Goal: Task Accomplishment & Management: Manage account settings

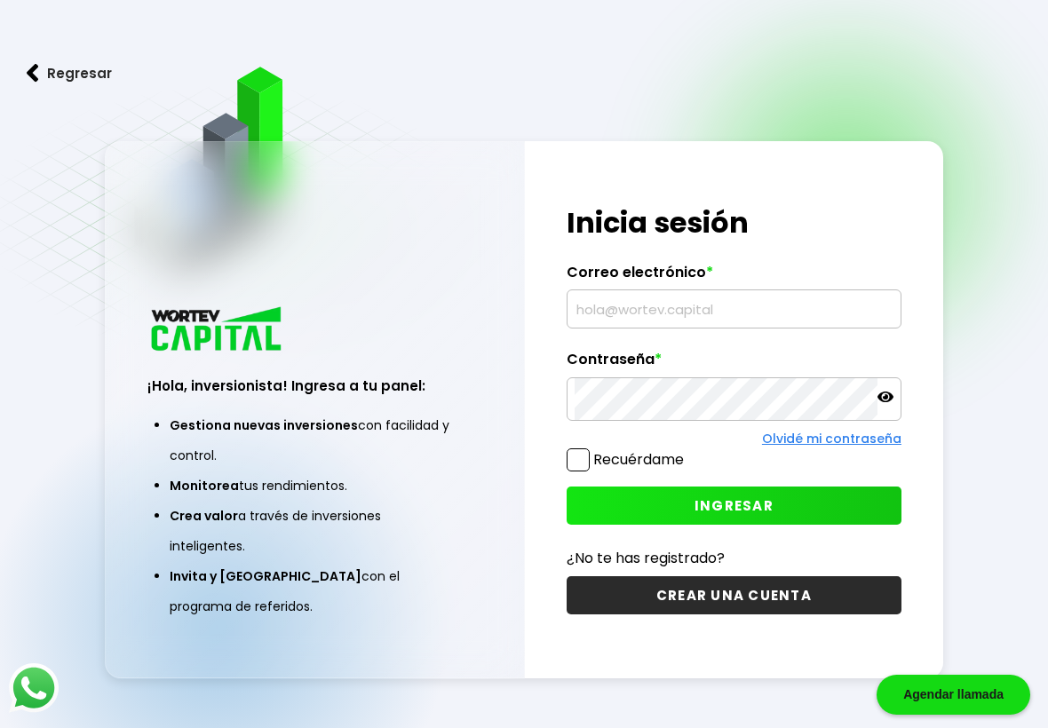
click at [684, 306] on input "text" at bounding box center [734, 308] width 319 height 37
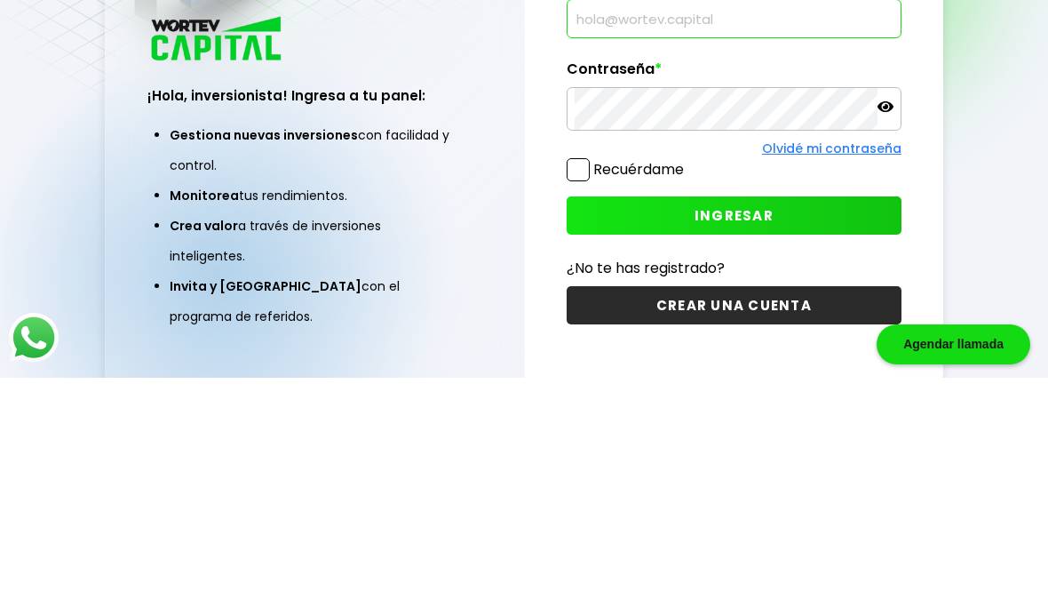
scroll to position [139, 0]
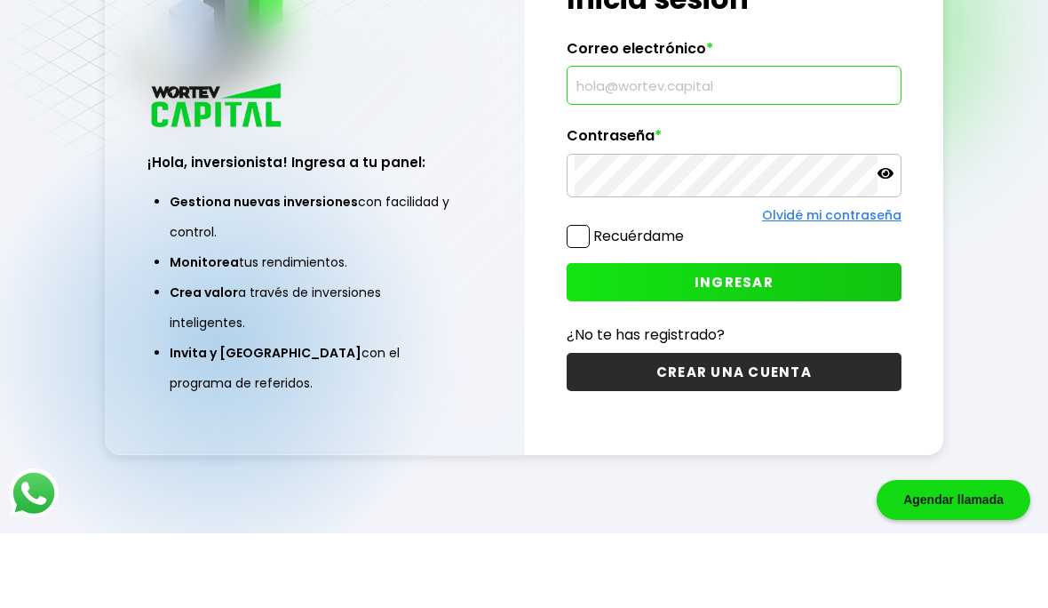
type input "[EMAIL_ADDRESS][DOMAIN_NAME]"
click at [720, 347] on span "INGRESAR" at bounding box center [734, 356] width 79 height 19
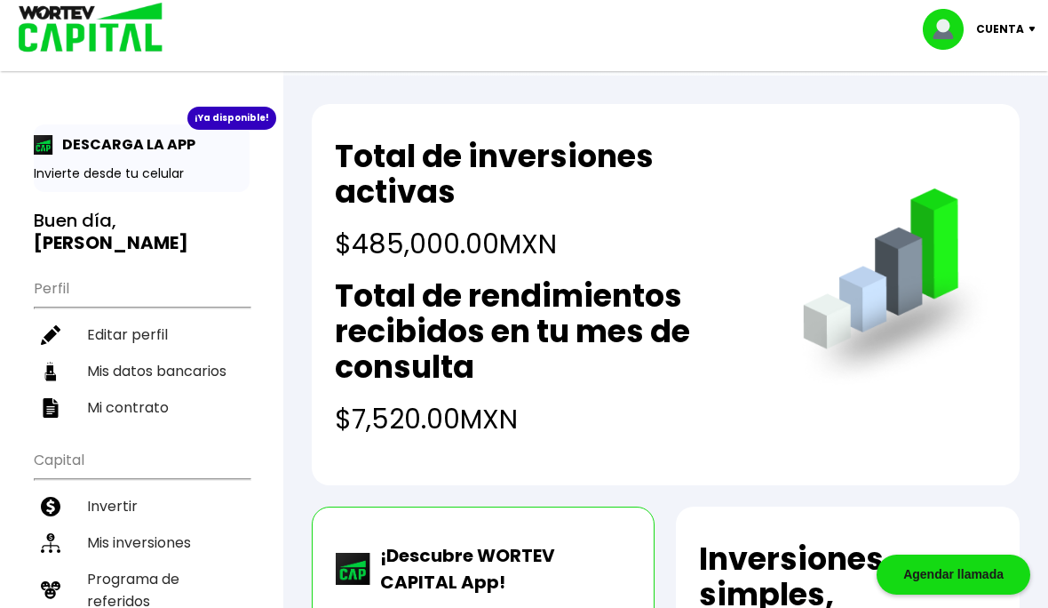
click at [148, 530] on li "Mis inversiones" at bounding box center [142, 542] width 216 height 36
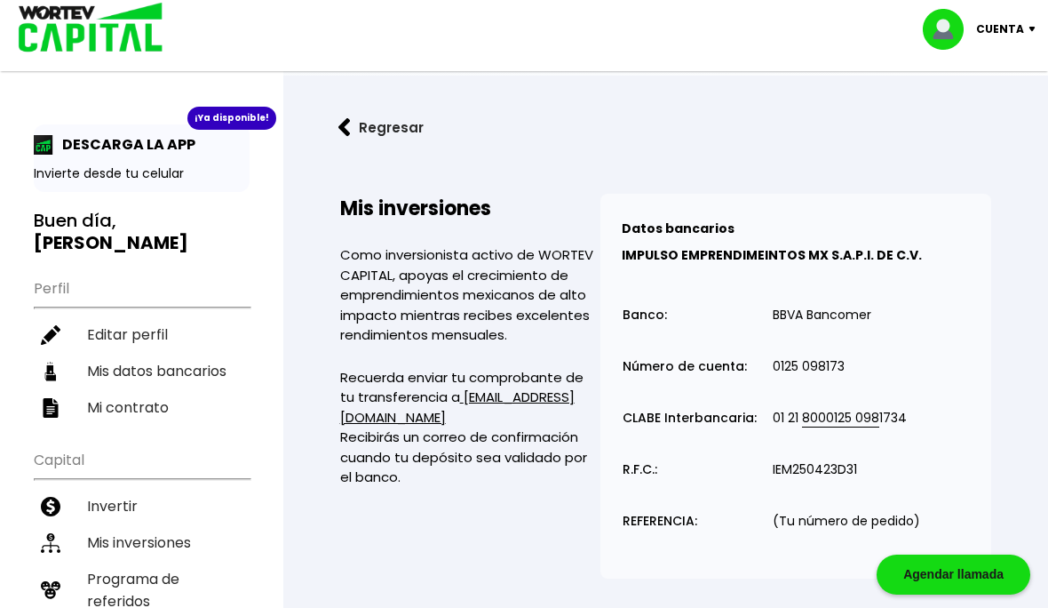
click at [337, 139] on button "Regresar" at bounding box center [381, 127] width 139 height 47
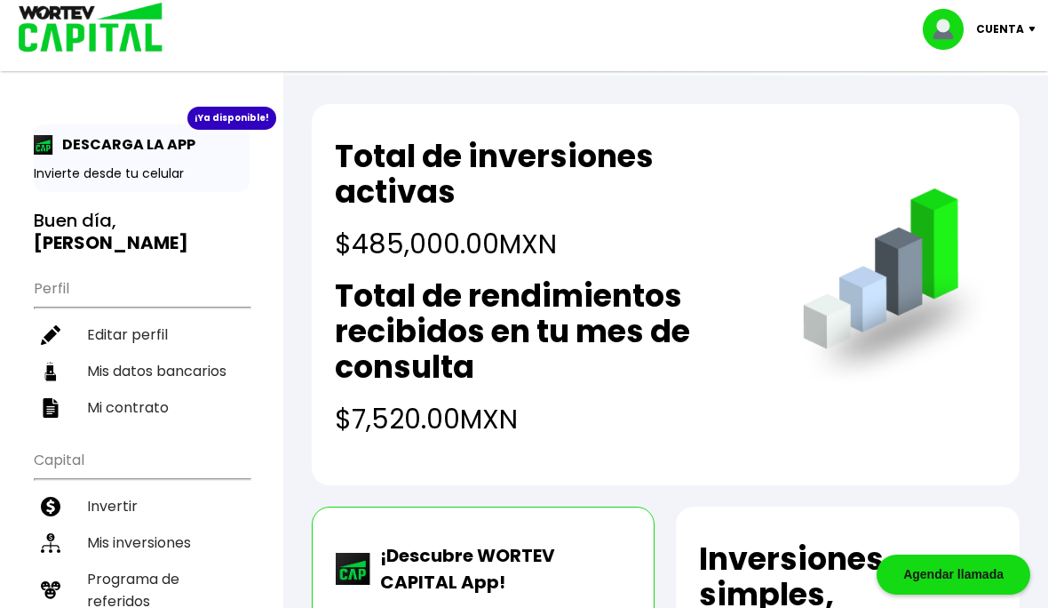
click at [1011, 28] on p "Cuenta" at bounding box center [1000, 29] width 48 height 27
click at [982, 121] on li "Cerrar sesión" at bounding box center [982, 118] width 142 height 36
